Goal: Information Seeking & Learning: Learn about a topic

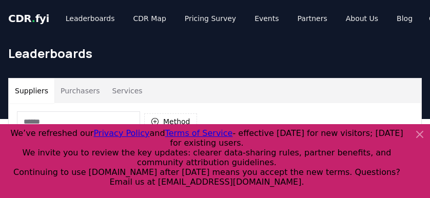
click at [423, 137] on icon at bounding box center [420, 134] width 12 height 12
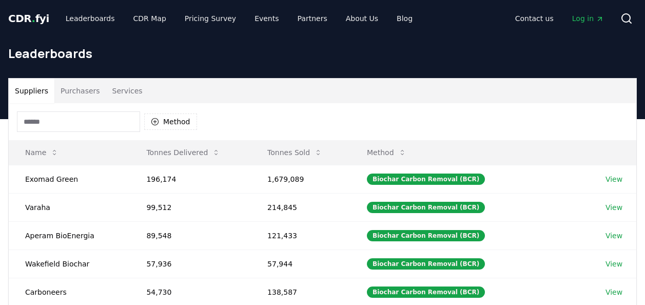
drag, startPoint x: 405, startPoint y: 0, endPoint x: 247, endPoint y: 125, distance: 201.3
click at [247, 125] on div "Method" at bounding box center [323, 121] width 628 height 37
click at [74, 91] on button "Purchasers" at bounding box center [80, 91] width 52 height 25
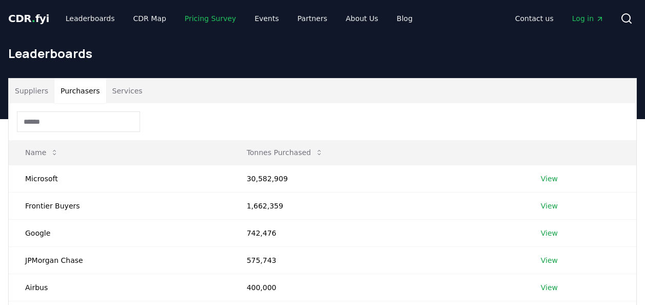
click at [182, 15] on link "Pricing Survey" at bounding box center [211, 18] width 68 height 18
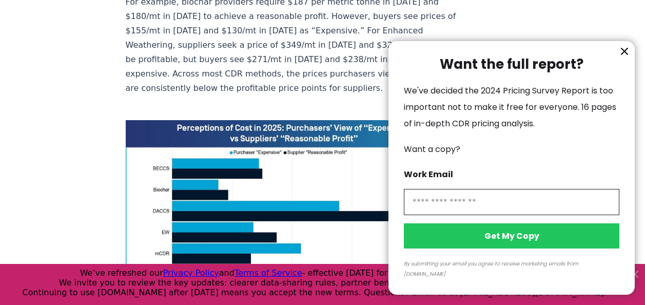
scroll to position [719, 0]
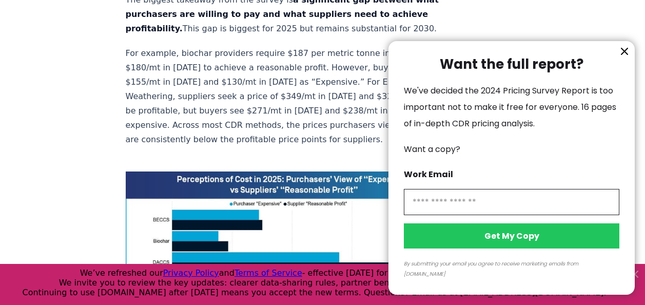
click at [430, 57] on icon "information" at bounding box center [625, 51] width 12 height 12
